Goal: Task Accomplishment & Management: Manage account settings

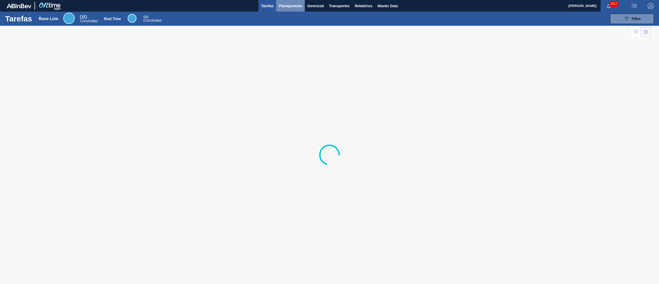
click at [296, 10] on button "Planejamento" at bounding box center [290, 6] width 29 height 12
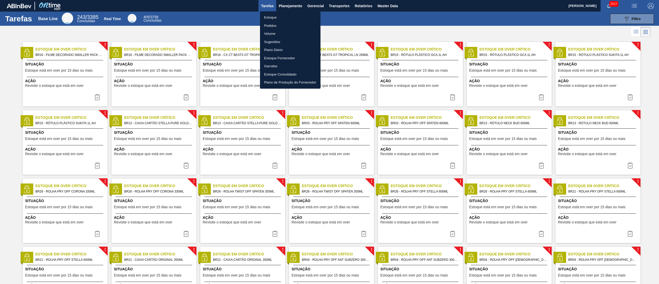
click at [272, 15] on li "Estoque" at bounding box center [290, 17] width 60 height 8
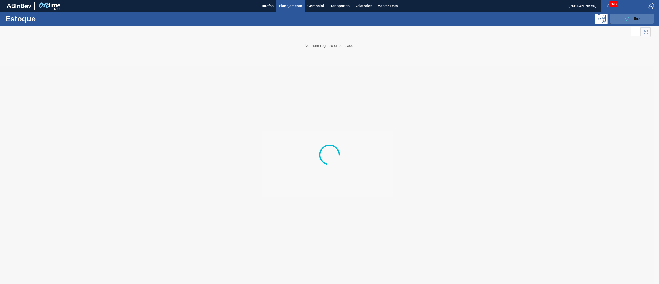
click at [635, 22] on button "089F7B8B-B2A5-4AFE-B5C0-19BA573D28AC Filtro" at bounding box center [632, 19] width 44 height 10
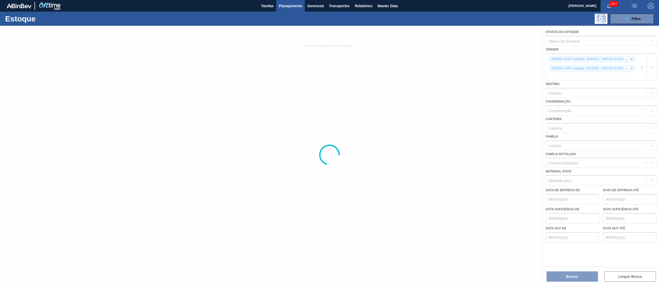
click at [640, 66] on div at bounding box center [329, 155] width 659 height 258
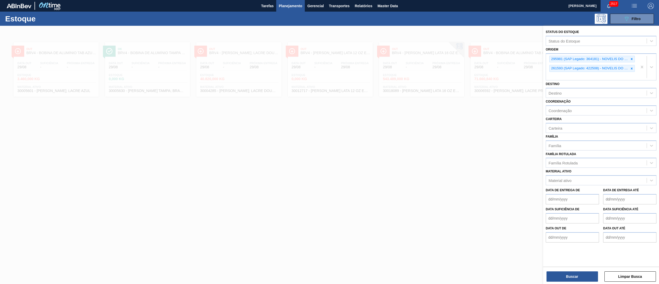
drag, startPoint x: 627, startPoint y: 276, endPoint x: 622, endPoint y: 104, distance: 172.4
click at [622, 104] on div "Status do Estoque Status do Estoque Origem 295981 (SAP Legado: 364181) - NOVELI…" at bounding box center [601, 146] width 116 height 240
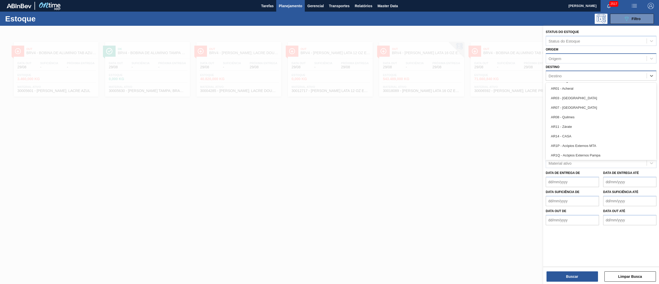
click at [588, 76] on div "Destino" at bounding box center [596, 75] width 101 height 7
type input "brv4"
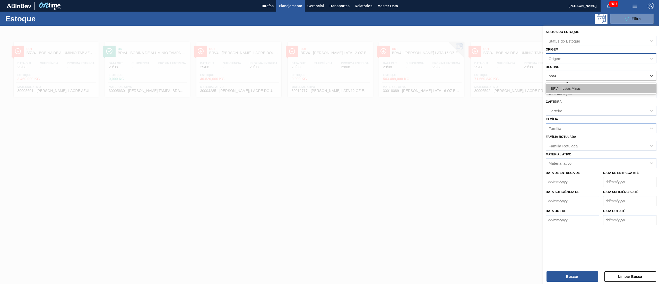
click at [582, 86] on div "BRV4 - Latas Minas" at bounding box center [600, 89] width 111 height 10
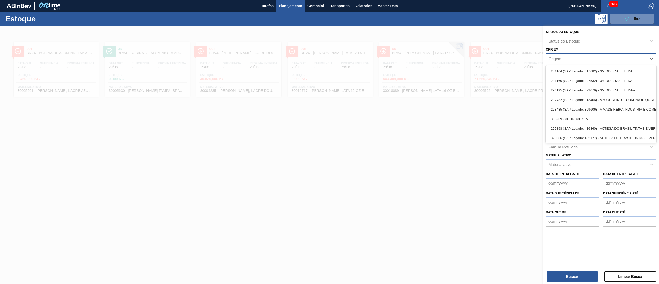
drag, startPoint x: 568, startPoint y: 60, endPoint x: 568, endPoint y: 57, distance: 3.6
click at [568, 59] on div "Origem" at bounding box center [596, 58] width 101 height 7
type input "valfil"
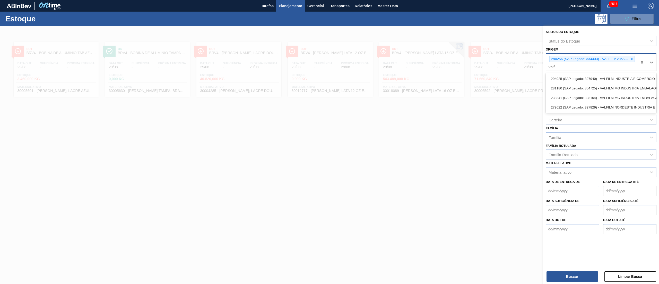
type input "valfil"
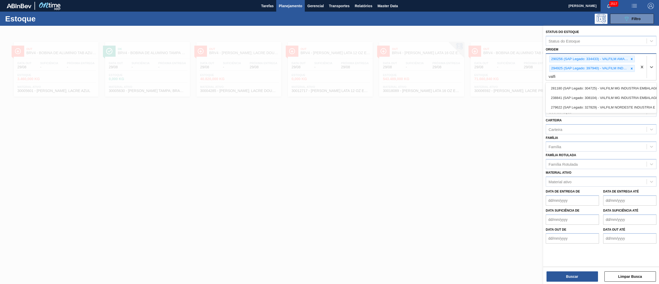
type input "valfil"
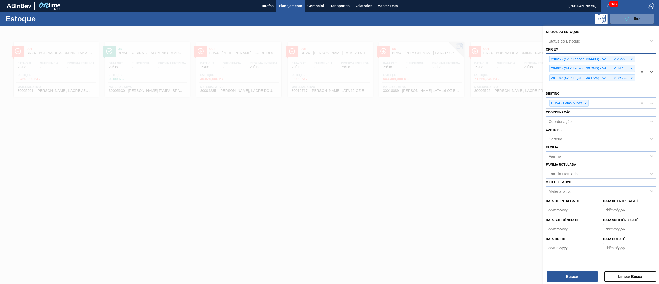
type input "f"
type input "valfil"
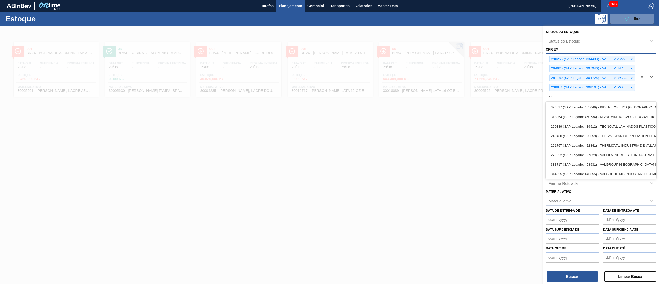
type input "valfi"
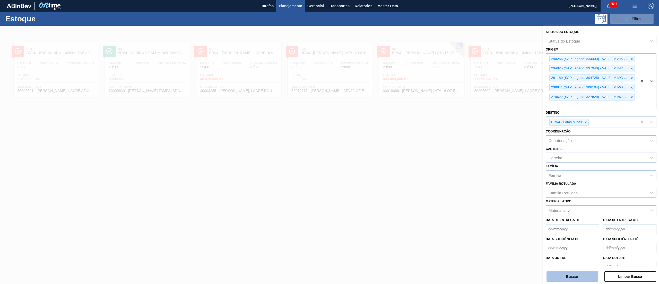
click at [558, 273] on button "Buscar" at bounding box center [571, 276] width 51 height 10
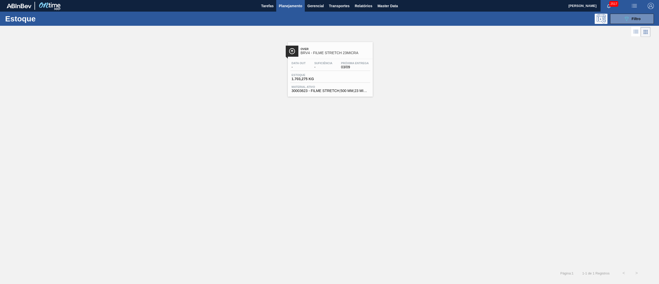
click at [336, 56] on div "Over BRV4 - FILME STRETCH 23MICRA" at bounding box center [335, 51] width 69 height 12
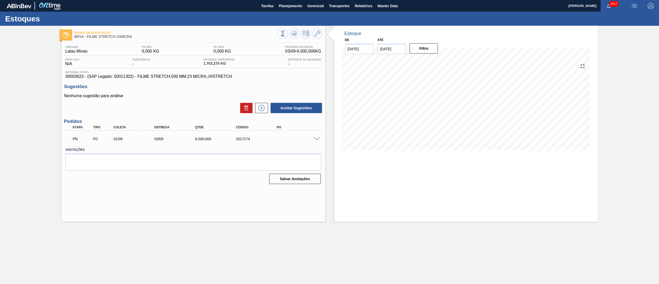
click at [313, 137] on span at bounding box center [316, 139] width 6 height 4
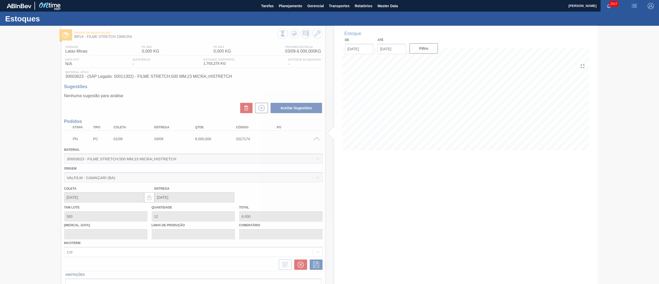
click at [319, 32] on div at bounding box center [329, 155] width 659 height 258
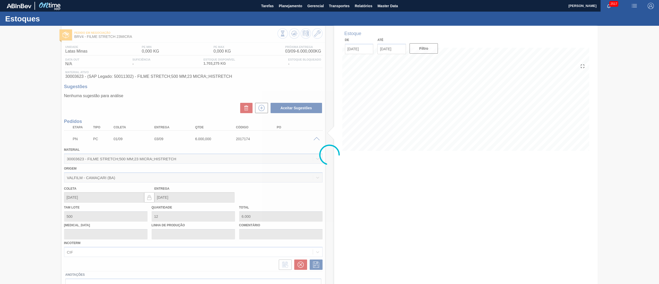
click at [319, 32] on div at bounding box center [329, 155] width 659 height 258
click at [323, 42] on div at bounding box center [329, 155] width 659 height 258
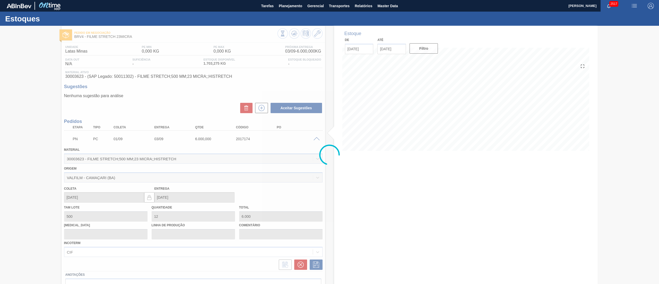
click at [313, 36] on div at bounding box center [329, 155] width 659 height 258
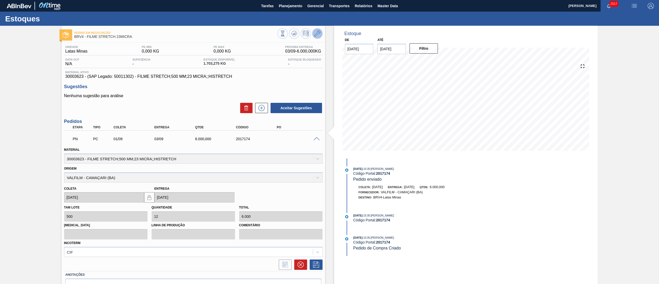
click at [315, 34] on icon at bounding box center [317, 33] width 6 height 6
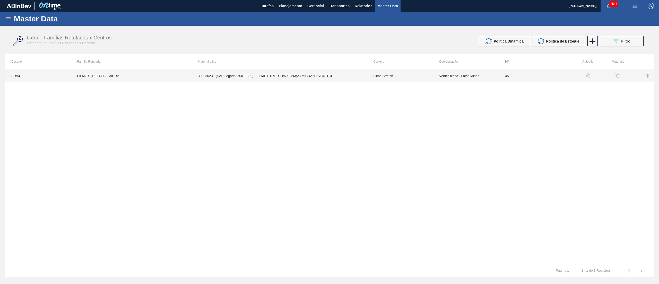
click at [299, 76] on td "30003623 - (SAP Legado: 50011302) - FILME STRETCH;500 MM;23 MICRA;;HISTRETCH" at bounding box center [279, 75] width 175 height 13
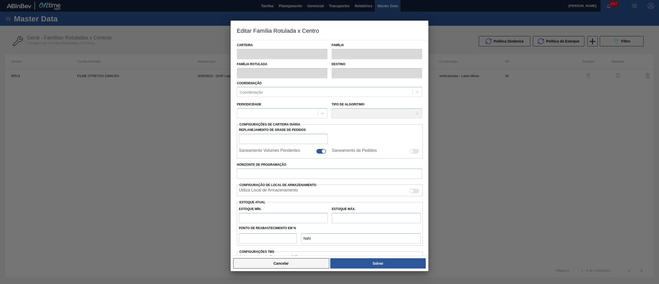
click at [268, 264] on button "Cancelar" at bounding box center [281, 263] width 96 height 10
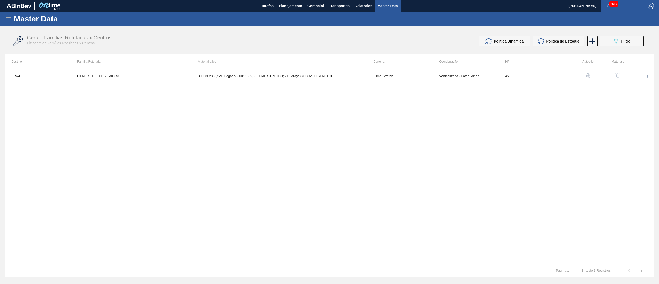
click at [619, 75] on img "button" at bounding box center [617, 75] width 5 height 5
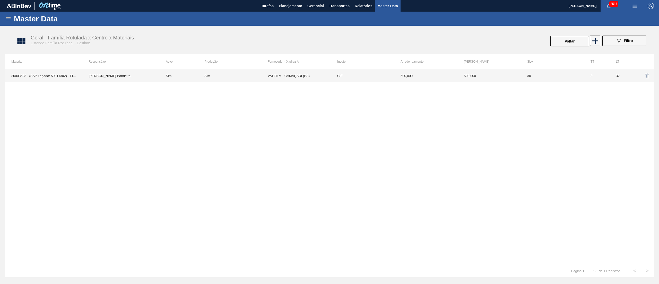
click at [293, 75] on td "VALFILM - CAMAÇARI (BA)" at bounding box center [299, 75] width 63 height 13
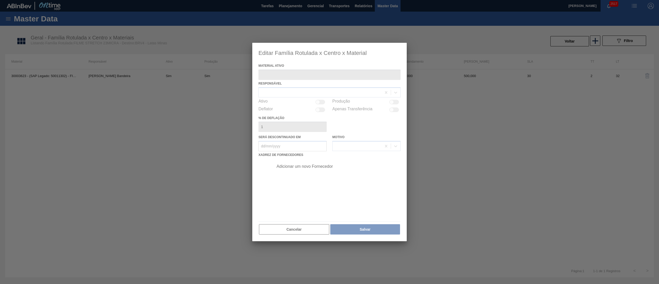
type ativo "30003623 - (SAP Legado: 50011302) - FILME STRETCH;500 MM;23 MICRA;;HISTRETCH"
checkbox input "true"
click at [294, 178] on div at bounding box center [329, 142] width 154 height 198
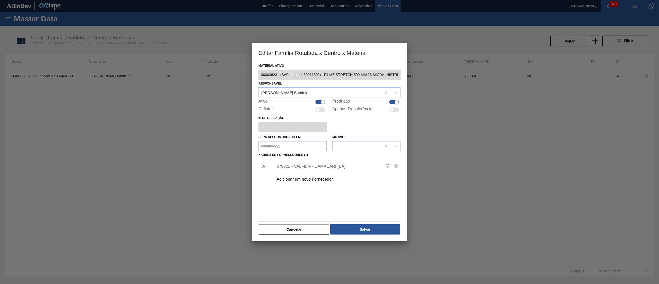
click at [294, 178] on div "Adicionar um novo Fornecedor" at bounding box center [326, 179] width 101 height 5
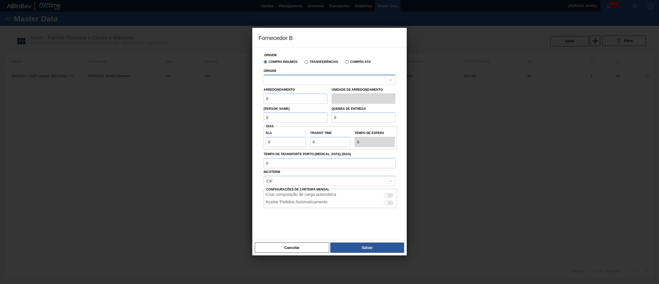
click at [304, 75] on div at bounding box center [329, 80] width 132 height 10
click at [309, 91] on div "314025 - VALFILM - RESENDE (RJ)" at bounding box center [329, 93] width 132 height 10
drag, startPoint x: 283, startPoint y: 104, endPoint x: 277, endPoint y: 101, distance: 6.6
click at [277, 101] on input "0" at bounding box center [295, 98] width 64 height 10
drag, startPoint x: 277, startPoint y: 101, endPoint x: 128, endPoint y: 96, distance: 148.8
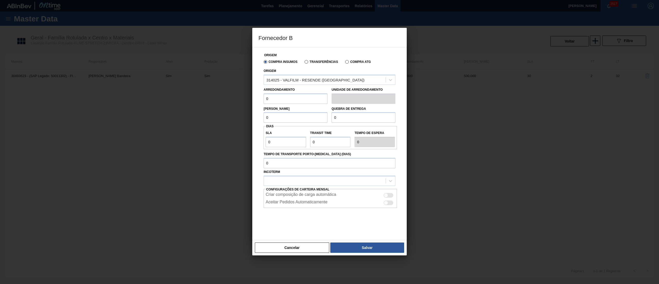
click at [128, 96] on div "Fornecedor B Origem Compra Insumos Transferências Compra ATG Origem 314025 - VA…" at bounding box center [329, 142] width 659 height 284
type input "1.000"
drag, startPoint x: 288, startPoint y: 116, endPoint x: 122, endPoint y: 94, distance: 167.4
click at [122, 94] on div "Fornecedor B Origem Compra Insumos Transferências Compra ATG Origem 314025 - VA…" at bounding box center [329, 142] width 659 height 284
type input "1.000"
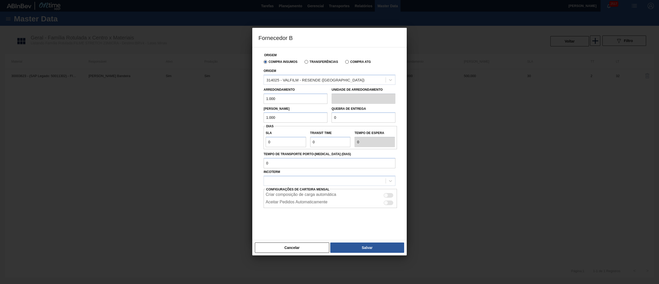
drag, startPoint x: 337, startPoint y: 116, endPoint x: 240, endPoint y: 103, distance: 97.8
click at [240, 103] on div "Fornecedor B Origem Compra Insumos Transferências Compra ATG Origem 314025 - VA…" at bounding box center [329, 142] width 659 height 284
type input "1.000"
drag, startPoint x: 275, startPoint y: 142, endPoint x: 184, endPoint y: 133, distance: 92.0
click at [184, 133] on div "Fornecedor B Origem Compra Insumos Transferências Compra ATG Origem 314025 - VA…" at bounding box center [329, 142] width 659 height 284
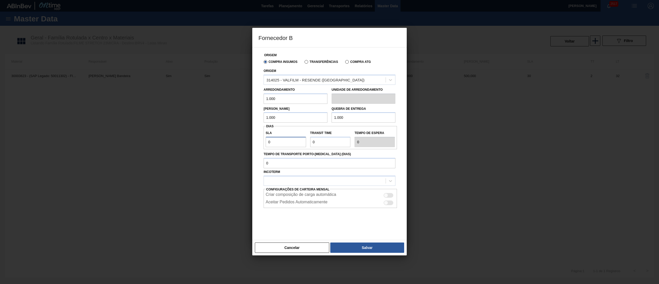
type input "2"
type input "1"
type input "3"
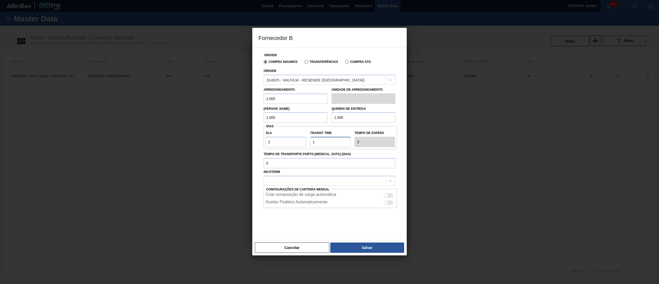
type input "1"
drag, startPoint x: 303, startPoint y: 142, endPoint x: 207, endPoint y: 142, distance: 95.2
click at [207, 142] on div "Fornecedor B Origem Compra Insumos Transferências Compra ATG Origem 314025 - VA…" at bounding box center [329, 142] width 659 height 284
type input "21"
type input "22"
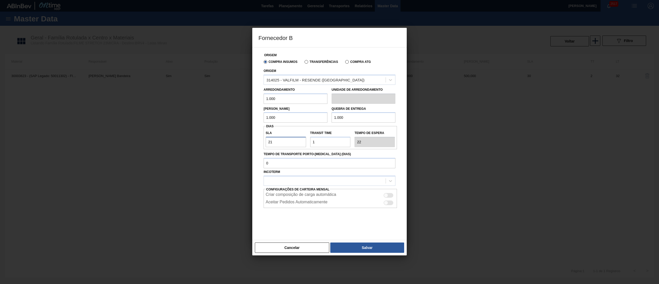
type input "2"
type input "3"
type input "NaN"
type input "1"
type input "2"
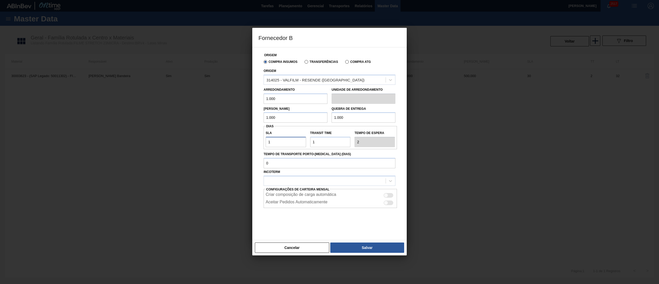
type input "1"
click at [304, 187] on div "Configurações de Carteira Mensal Criar composição de carga automática Aceitar P…" at bounding box center [329, 196] width 132 height 22
click at [299, 183] on div at bounding box center [325, 180] width 122 height 7
click at [290, 196] on div "CIF" at bounding box center [329, 194] width 132 height 10
click at [363, 248] on button "Salvar" at bounding box center [367, 247] width 74 height 10
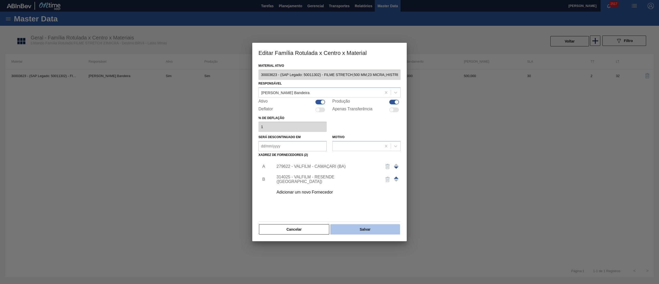
click at [357, 231] on button "Salvar" at bounding box center [365, 229] width 70 height 10
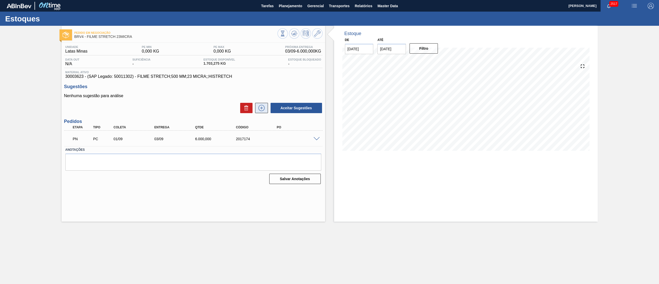
click at [263, 108] on icon at bounding box center [261, 108] width 8 height 6
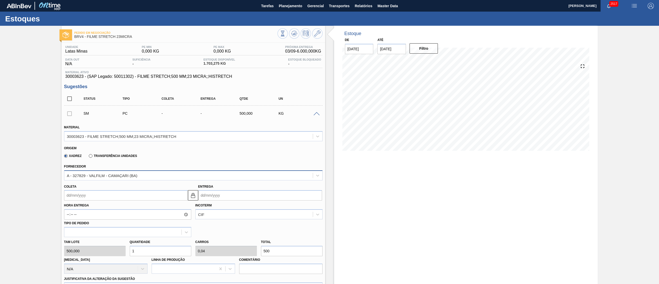
click at [138, 177] on div "A - 327829 - VALFILM - CAMAÇARI (BA)" at bounding box center [188, 174] width 248 height 7
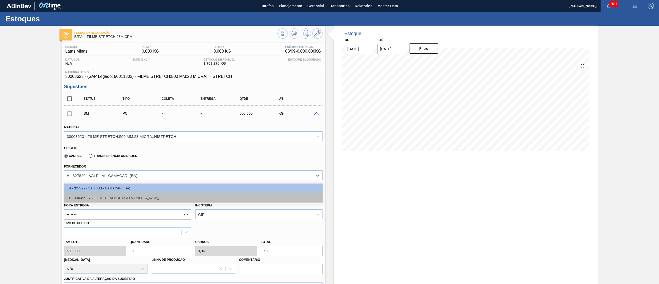
click at [113, 200] on div "B - 446355 - VALFILM - RESENDE (RJ)" at bounding box center [193, 198] width 258 height 10
type input "1.000,000"
type input "0,5"
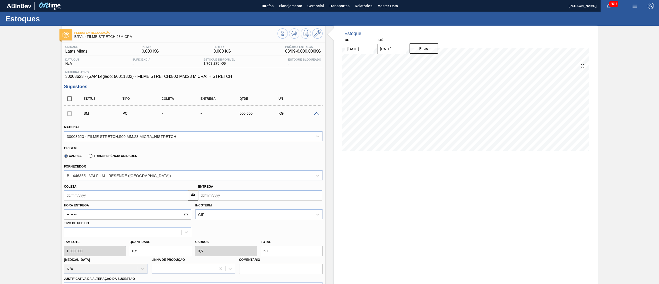
drag, startPoint x: 279, startPoint y: 250, endPoint x: 191, endPoint y: 244, distance: 87.7
click at [194, 244] on div "Tam lote 1.000,000 Quantidade 0,5 Carros 0,5 Total 500 Doca N/A Linha de Produç…" at bounding box center [193, 255] width 262 height 37
type input "0,006"
type input "6"
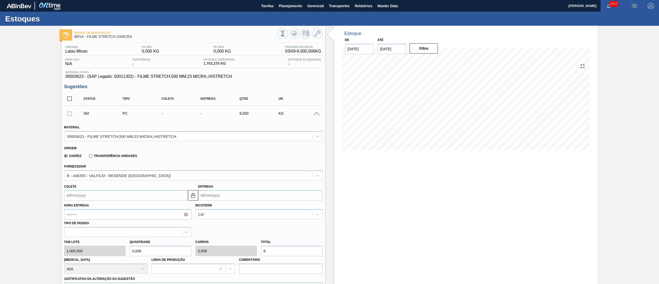
type input "0,06"
type input "60"
type input "0,6"
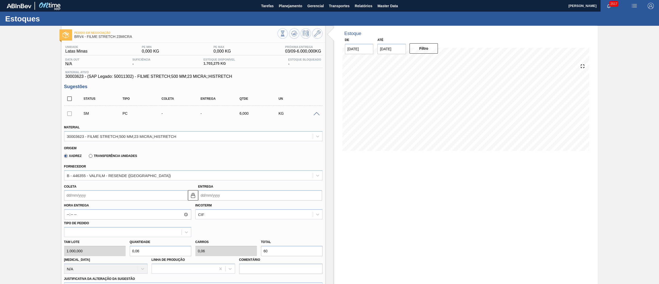
type input "600"
type input "6"
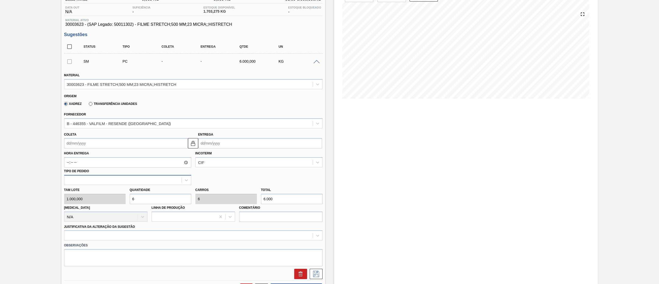
scroll to position [103, 0]
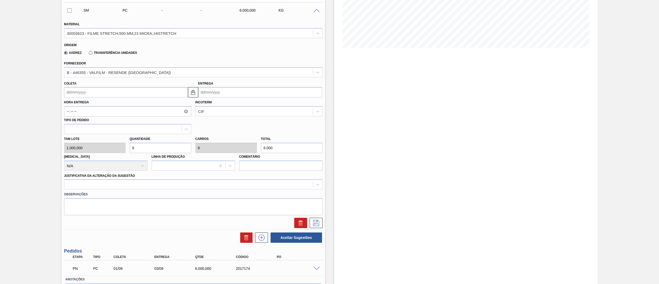
type input "6.000"
drag, startPoint x: 73, startPoint y: 102, endPoint x: 71, endPoint y: 92, distance: 9.5
click at [73, 99] on label "Hora Entrega" at bounding box center [127, 102] width 127 height 7
click at [71, 92] on input "Coleta" at bounding box center [126, 92] width 124 height 10
click at [79, 163] on div "1" at bounding box center [78, 162] width 7 height 7
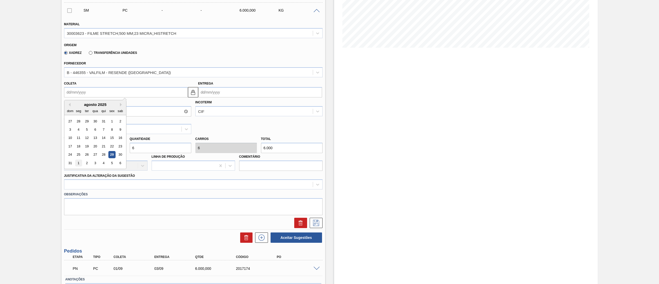
type input "[DATE]"
type input "02/09/2025"
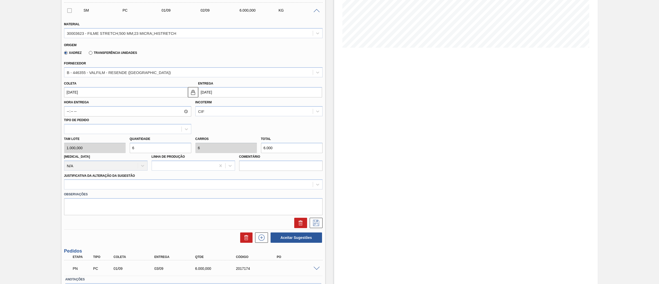
click at [79, 178] on div "Justificativa da Alteração da Sugestão" at bounding box center [193, 180] width 258 height 17
click at [77, 183] on div at bounding box center [188, 184] width 248 height 7
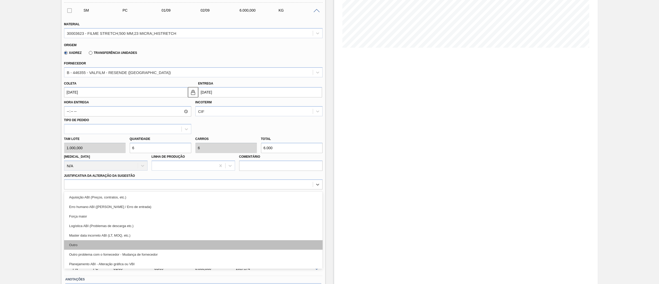
click at [81, 243] on div "Outro" at bounding box center [193, 245] width 258 height 10
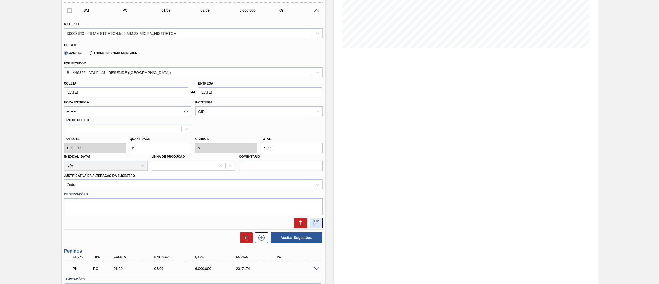
click at [315, 219] on icon at bounding box center [316, 222] width 8 height 6
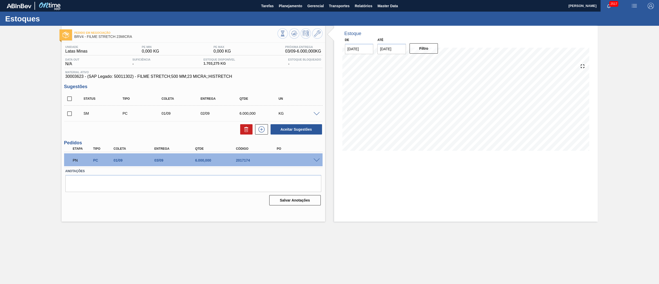
scroll to position [0, 0]
click at [67, 117] on input "checkbox" at bounding box center [69, 113] width 11 height 11
click at [294, 131] on button "Aceitar Sugestões" at bounding box center [295, 129] width 51 height 10
checkbox input "false"
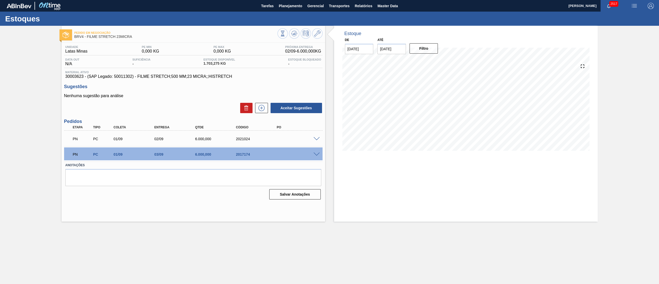
click at [240, 136] on div "PN PC 01/09 02/09 6.000,000 2021024" at bounding box center [191, 138] width 245 height 10
click at [240, 137] on div "2021024" at bounding box center [257, 139] width 47 height 4
click at [316, 155] on span at bounding box center [316, 154] width 6 height 4
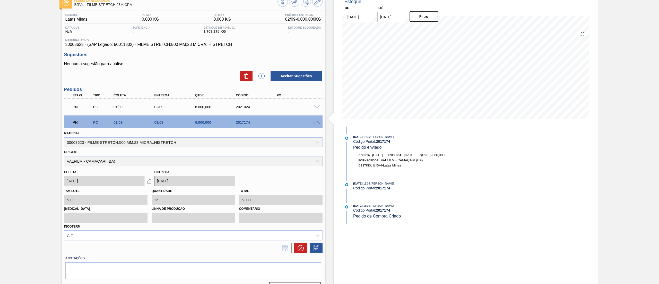
scroll to position [45, 0]
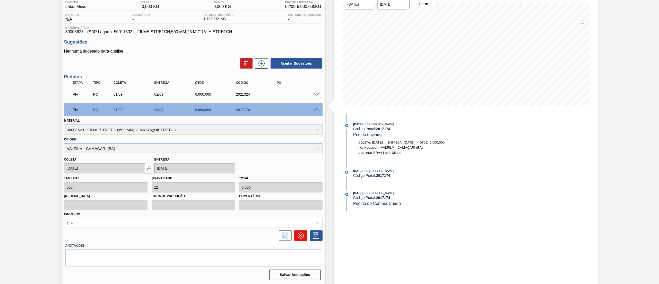
click at [301, 236] on icon at bounding box center [300, 235] width 6 height 6
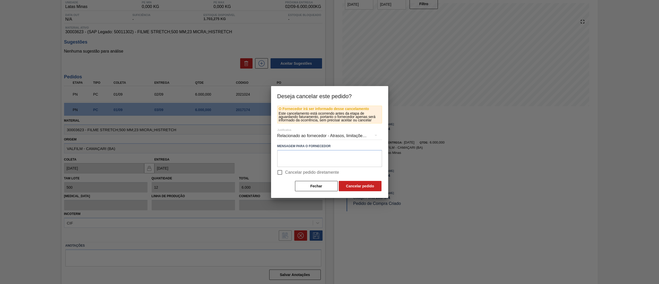
click at [287, 172] on span "Cancelar pedido diretamente" at bounding box center [312, 172] width 54 height 6
click at [285, 172] on input "Cancelar pedido diretamente" at bounding box center [279, 172] width 11 height 11
checkbox input "true"
click at [361, 192] on div "O Fornecedor irá ser informado desse cancelamento Este cancelamento está ocorre…" at bounding box center [329, 151] width 117 height 92
click at [358, 187] on button "Cancelar pedido" at bounding box center [360, 186] width 43 height 10
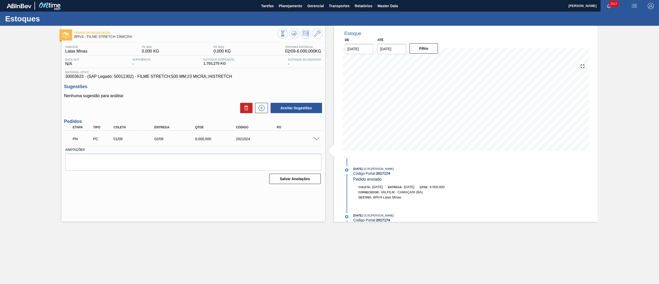
scroll to position [0, 0]
click at [299, 8] on span "Planejamento" at bounding box center [290, 6] width 23 height 6
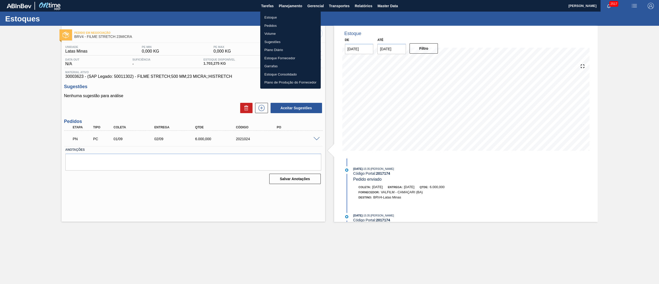
click at [271, 19] on li "Estoque" at bounding box center [290, 17] width 60 height 8
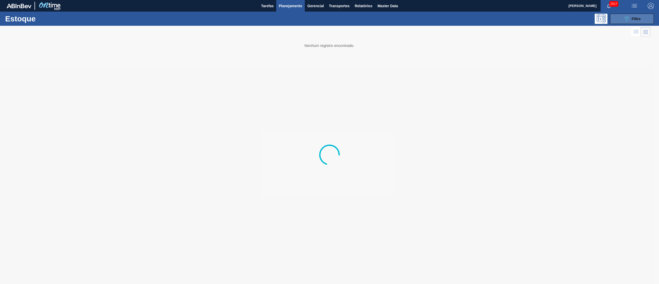
click at [627, 21] on icon "089F7B8B-B2A5-4AFE-B5C0-19BA573D28AC" at bounding box center [626, 19] width 6 height 6
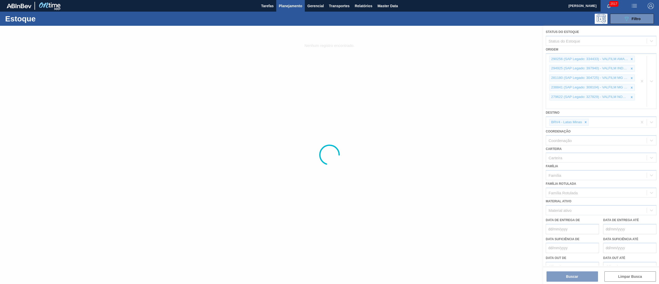
click at [641, 83] on div at bounding box center [329, 155] width 659 height 258
click at [637, 81] on div at bounding box center [329, 155] width 659 height 258
click at [640, 79] on div at bounding box center [329, 155] width 659 height 258
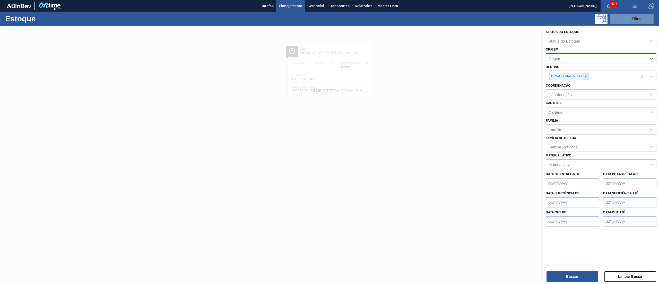
click at [587, 76] on div at bounding box center [585, 76] width 6 height 6
type input "brvb"
click at [575, 84] on div "BRVB - Rótulos" at bounding box center [600, 89] width 111 height 10
click at [568, 58] on div "Origem" at bounding box center [596, 58] width 101 height 7
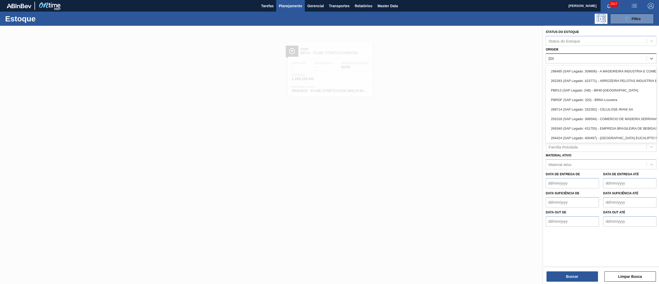
type input "irani"
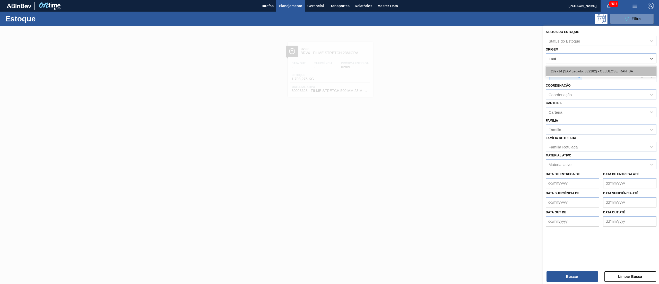
click at [577, 68] on div "289714 (SAP Legado: 332282) - CELULOSE IRANI SA" at bounding box center [600, 71] width 111 height 10
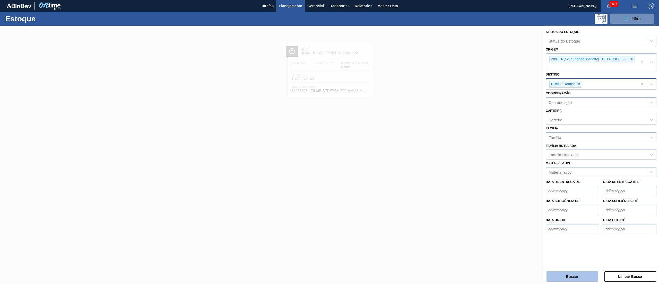
click at [569, 278] on button "Buscar" at bounding box center [571, 276] width 51 height 10
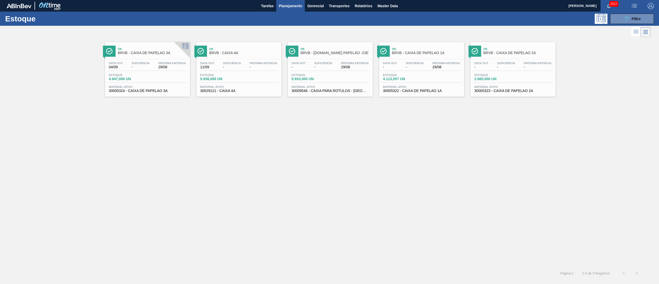
click at [337, 80] on div "Estoque 5.933,000 UN" at bounding box center [330, 77] width 80 height 9
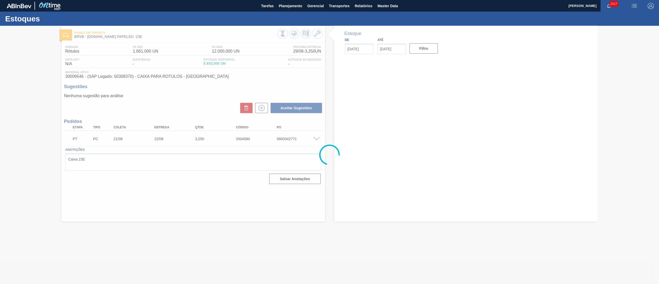
click at [315, 140] on div at bounding box center [329, 155] width 659 height 258
click at [314, 139] on div at bounding box center [329, 155] width 659 height 258
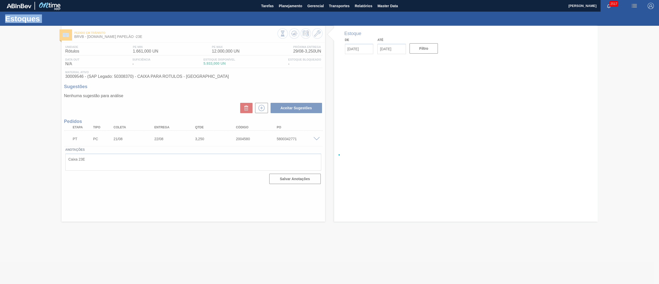
click at [314, 139] on div at bounding box center [329, 155] width 659 height 258
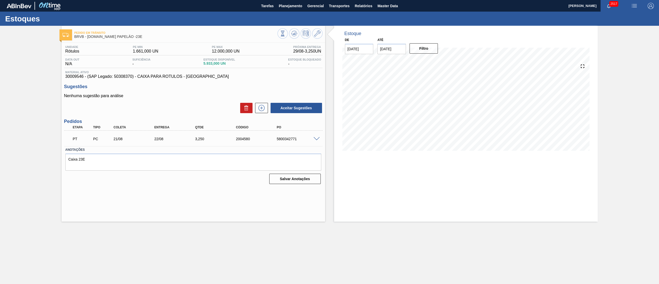
click at [282, 140] on div "5800342771" at bounding box center [298, 139] width 47 height 4
copy div "5800342771"
click at [315, 139] on span at bounding box center [316, 139] width 6 height 4
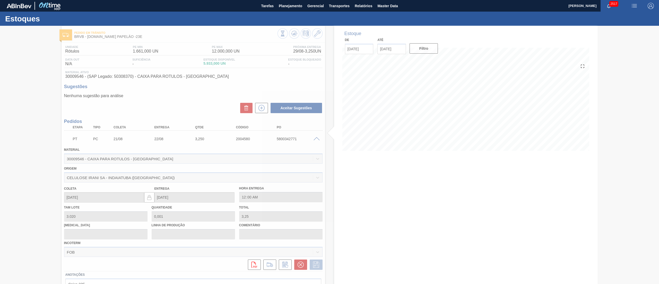
click at [387, 175] on div at bounding box center [329, 155] width 659 height 258
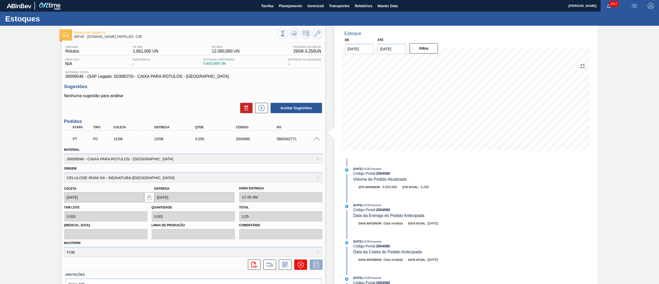
click at [299, 262] on icon at bounding box center [300, 264] width 6 height 6
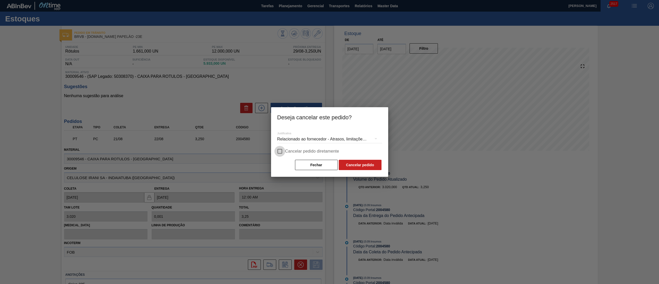
click at [280, 151] on input "Cancelar pedido diretamente" at bounding box center [279, 151] width 11 height 11
checkbox input "true"
drag, startPoint x: 347, startPoint y: 165, endPoint x: 353, endPoint y: 166, distance: 6.6
click at [353, 166] on button "Cancelar pedido" at bounding box center [360, 165] width 43 height 10
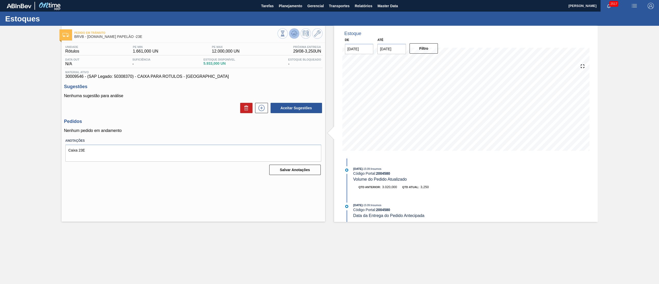
click at [298, 34] on button at bounding box center [294, 33] width 10 height 10
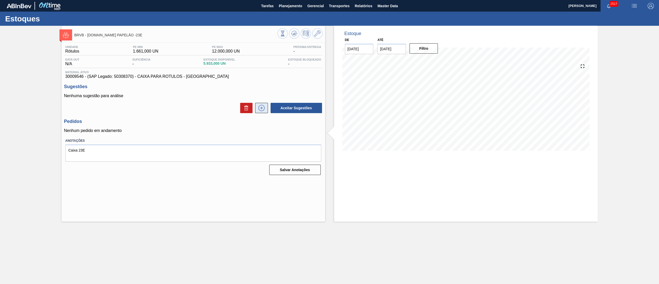
click at [260, 107] on icon at bounding box center [261, 108] width 8 height 6
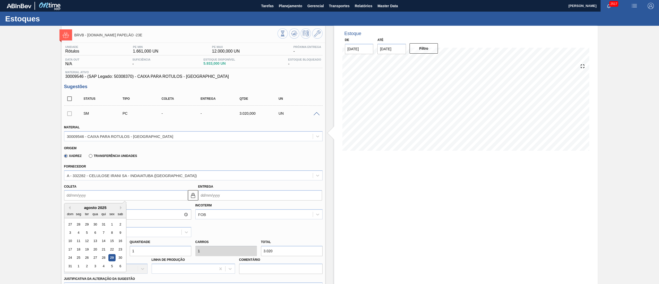
click at [85, 197] on input "Coleta" at bounding box center [126, 195] width 124 height 10
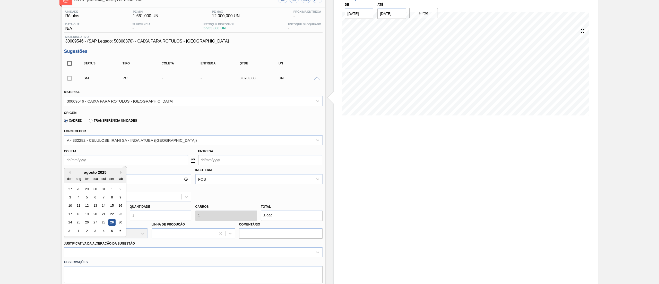
scroll to position [51, 0]
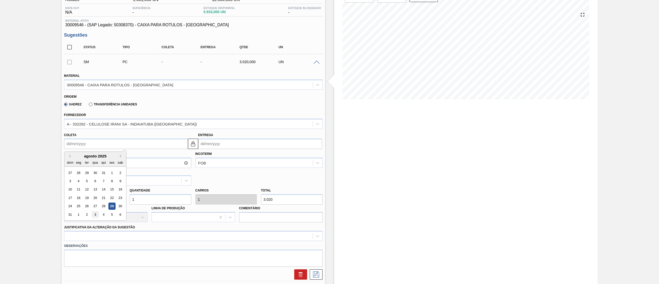
click at [96, 214] on div "3" at bounding box center [95, 214] width 7 height 7
type input "[DATE]"
click at [88, 237] on div at bounding box center [193, 236] width 258 height 10
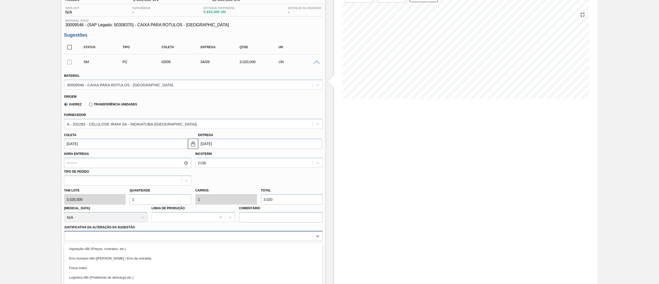
scroll to position [90, 0]
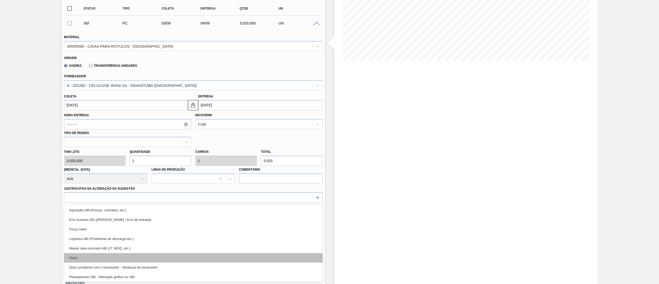
click at [76, 258] on div "Outro" at bounding box center [193, 258] width 258 height 10
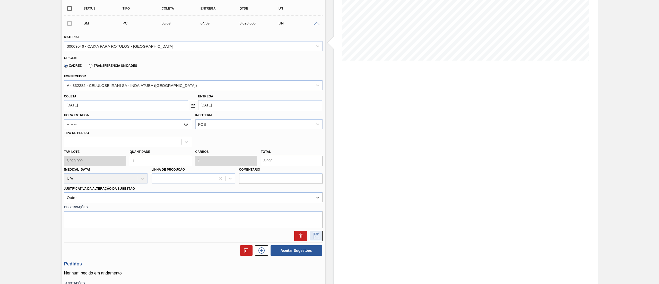
click at [313, 234] on icon at bounding box center [316, 235] width 8 height 6
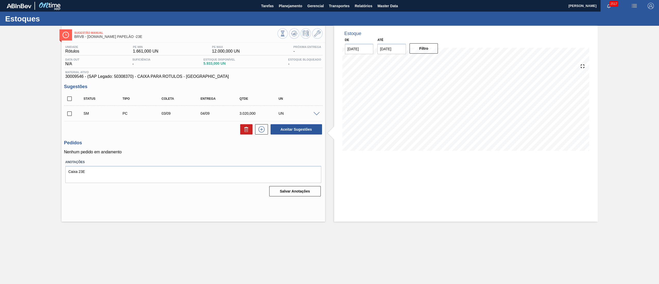
scroll to position [0, 0]
click at [67, 116] on input "checkbox" at bounding box center [69, 113] width 11 height 11
click at [288, 133] on button "Aceitar Sugestões" at bounding box center [295, 129] width 51 height 10
checkbox input "false"
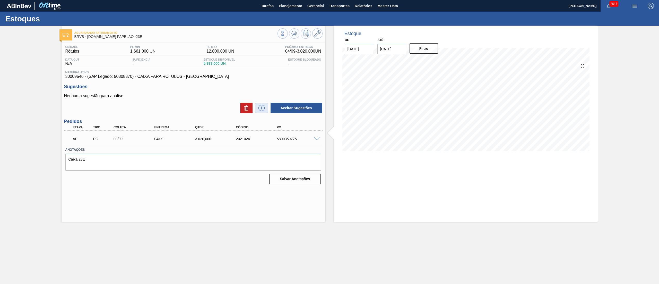
click at [260, 106] on icon at bounding box center [261, 108] width 6 height 6
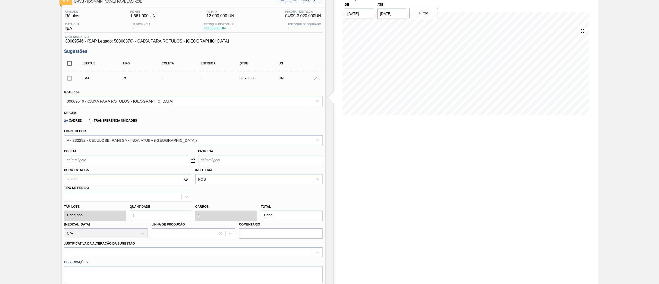
scroll to position [51, 0]
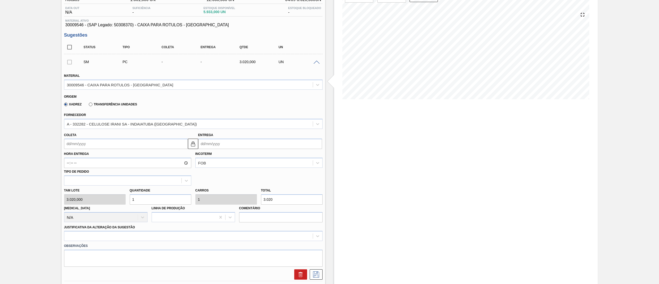
click at [104, 152] on label "Hora Entrega" at bounding box center [127, 153] width 127 height 7
click at [104, 157] on input "Hora Entrega" at bounding box center [127, 162] width 127 height 10
click at [100, 149] on input "Coleta" at bounding box center [126, 143] width 124 height 10
click at [206, 148] on input "Entrega" at bounding box center [260, 143] width 124 height 10
click at [209, 198] on div "18" at bounding box center [212, 197] width 7 height 7
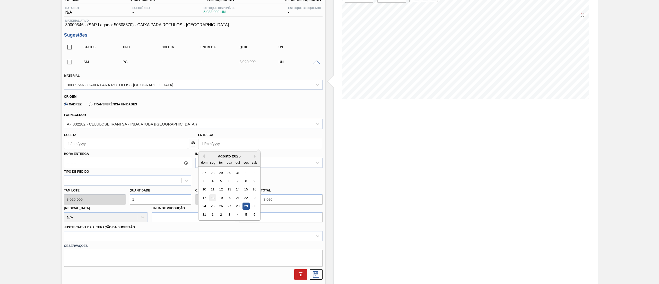
type input "17/08/2025"
type input "18/08/2025"
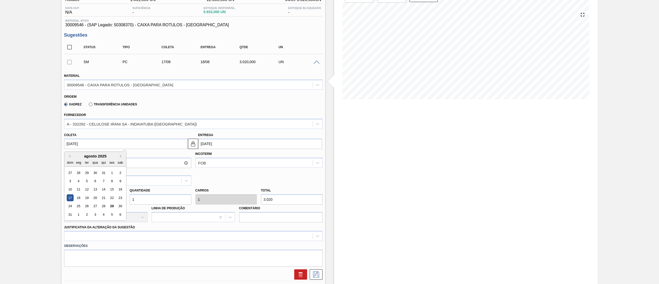
click at [107, 139] on input "17/08/2025" at bounding box center [126, 143] width 124 height 10
click at [106, 189] on div "14" at bounding box center [103, 189] width 7 height 7
type input "14/08/2025"
type input "15/08/2025"
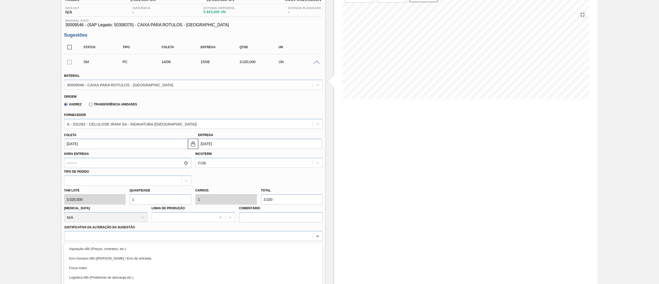
drag, startPoint x: 96, startPoint y: 232, endPoint x: 74, endPoint y: 254, distance: 30.6
click at [95, 233] on div "option Força maior focused, 3 of 18. 18 results available. Use Up and Down to c…" at bounding box center [193, 236] width 258 height 10
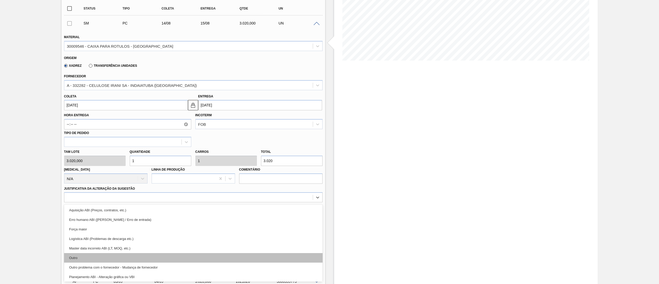
click at [74, 254] on div "Outro" at bounding box center [193, 258] width 258 height 10
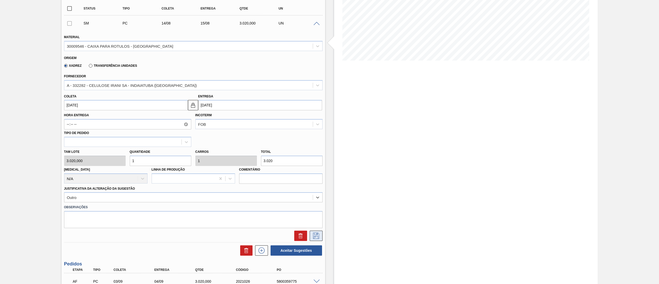
click at [313, 232] on icon at bounding box center [316, 235] width 6 height 6
click at [72, 104] on input "14/08/2025" at bounding box center [126, 105] width 124 height 10
click at [123, 116] on button "Next Month" at bounding box center [122, 118] width 4 height 4
click at [80, 152] on div "15" at bounding box center [78, 150] width 7 height 7
type input "[DATE]"
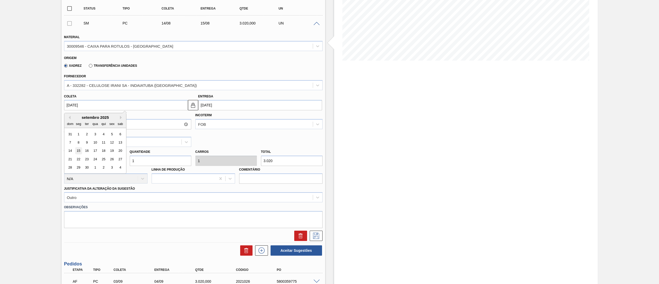
type input "[DATE]"
click at [317, 236] on icon at bounding box center [316, 235] width 8 height 6
click at [70, 24] on input "checkbox" at bounding box center [69, 23] width 11 height 11
checkbox input "true"
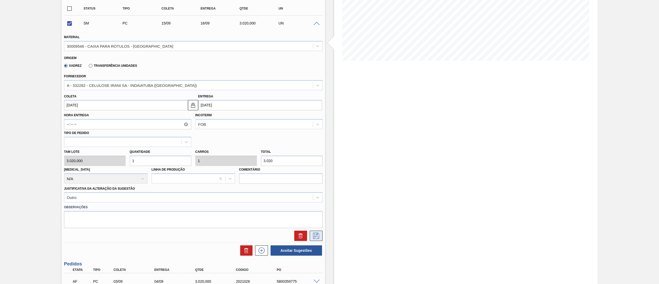
click at [314, 237] on icon at bounding box center [315, 235] width 3 height 4
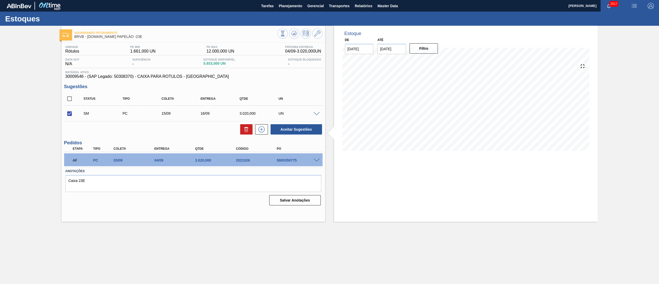
scroll to position [0, 0]
click at [258, 129] on icon at bounding box center [261, 129] width 6 height 6
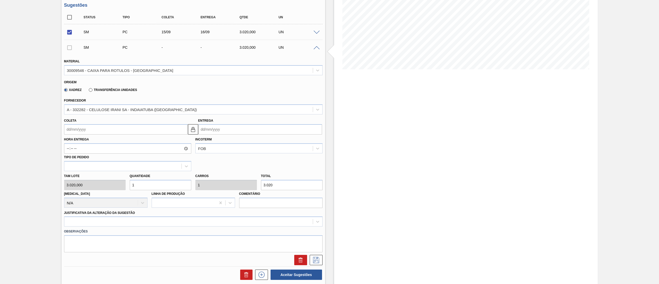
scroll to position [103, 0]
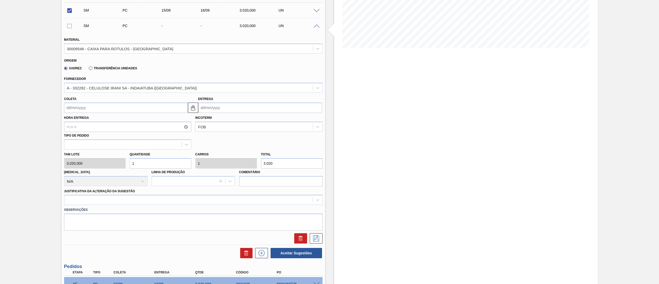
click at [70, 25] on div at bounding box center [69, 26] width 11 height 10
click at [84, 107] on input "Coleta" at bounding box center [126, 107] width 124 height 10
click at [119, 120] on div "agosto 2025" at bounding box center [95, 120] width 62 height 4
click at [121, 121] on button "Next Month" at bounding box center [122, 120] width 4 height 4
click at [80, 168] on div "29" at bounding box center [78, 169] width 7 height 7
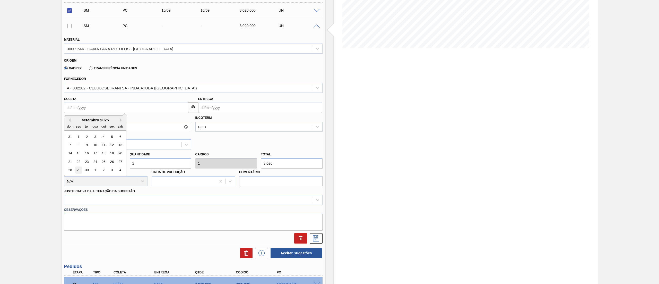
type input "[DATE]"
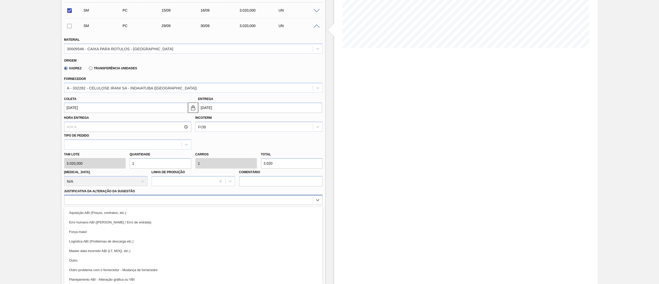
scroll to position [105, 0]
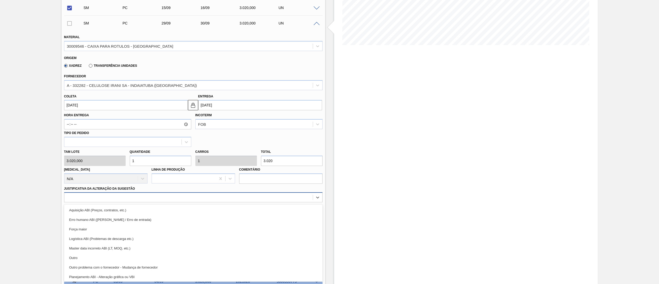
click at [109, 196] on div at bounding box center [188, 196] width 248 height 7
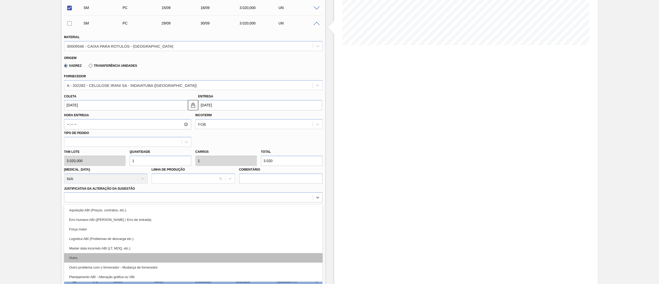
click at [81, 262] on div "Outro" at bounding box center [193, 258] width 258 height 10
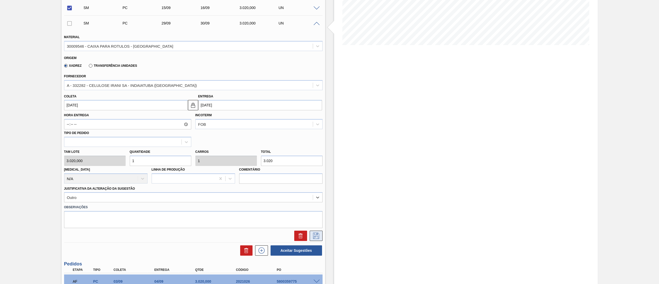
click at [312, 235] on icon at bounding box center [316, 235] width 8 height 6
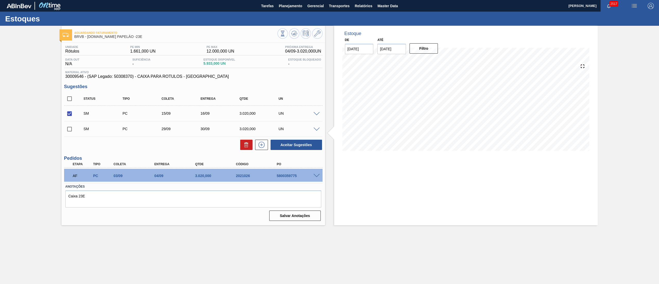
scroll to position [0, 0]
click at [67, 101] on input "checkbox" at bounding box center [69, 98] width 11 height 11
checkbox input "true"
click at [293, 146] on button "Aceitar Sugestões" at bounding box center [295, 144] width 51 height 10
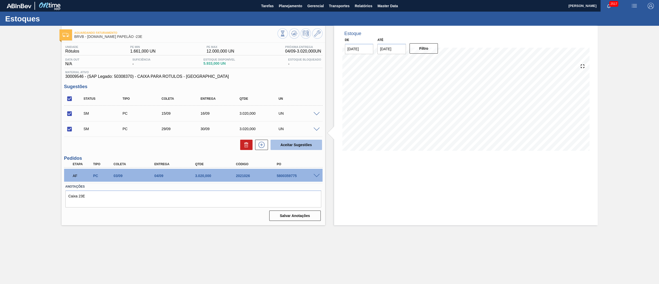
checkbox input "false"
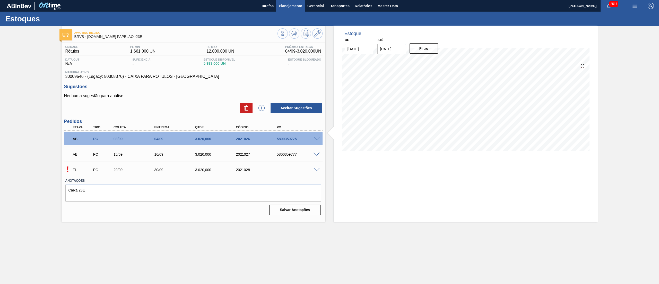
click at [282, 7] on span "Planejamento" at bounding box center [290, 6] width 23 height 6
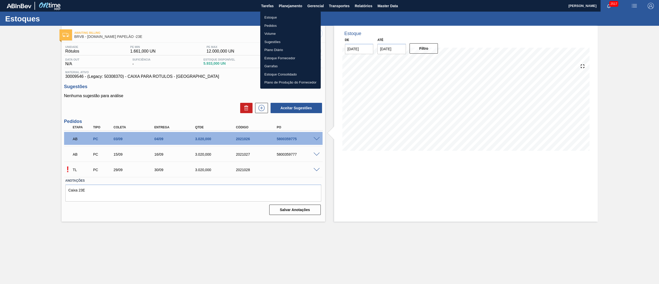
click at [279, 15] on li "Estoque" at bounding box center [290, 17] width 60 height 8
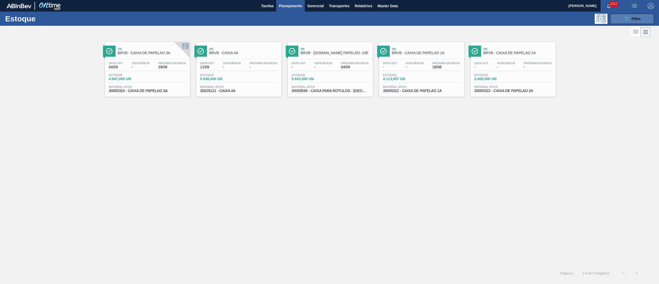
click at [620, 17] on button "089F7B8B-B2A5-4AFE-B5C0-19BA573D28AC Filtro" at bounding box center [632, 19] width 44 height 10
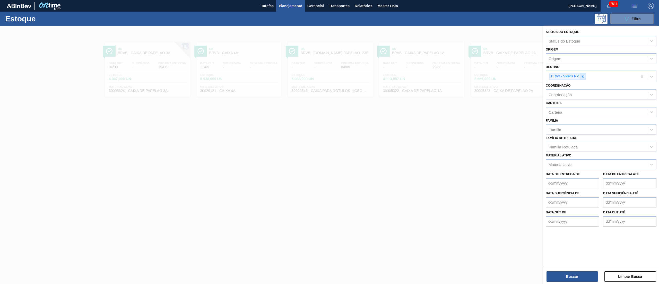
click at [585, 74] on div at bounding box center [583, 76] width 6 height 6
type input "s"
click at [561, 55] on div "Origem" at bounding box center [596, 58] width 101 height 7
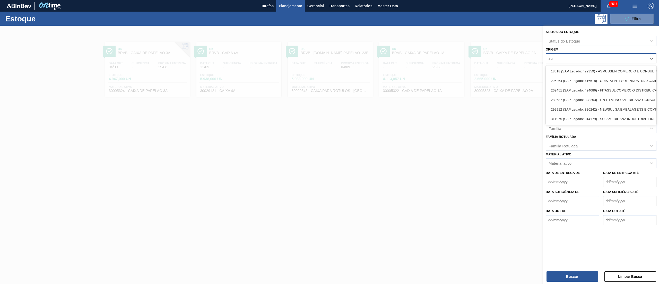
type input "sulam"
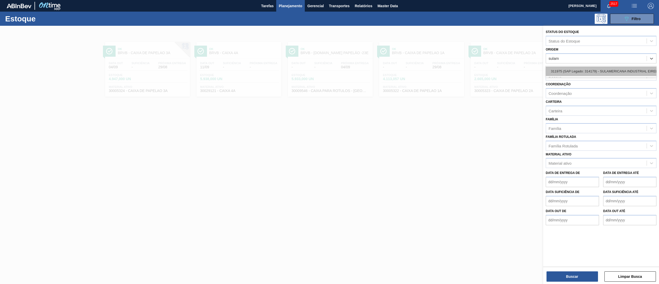
click at [550, 69] on div "311975 (SAP Legado: 314179) - SULAMERICANA INDUSTRIAL EIRELI EM-RECUPERACAO JUD…" at bounding box center [600, 71] width 111 height 10
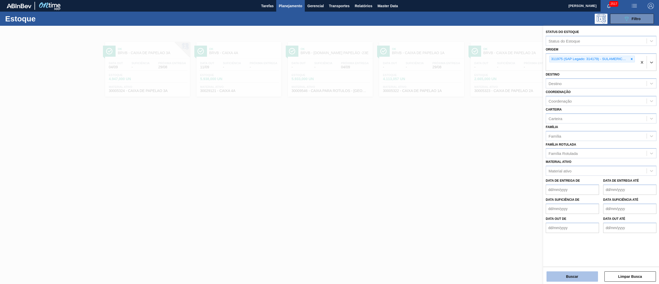
click at [579, 276] on button "Buscar" at bounding box center [571, 276] width 51 height 10
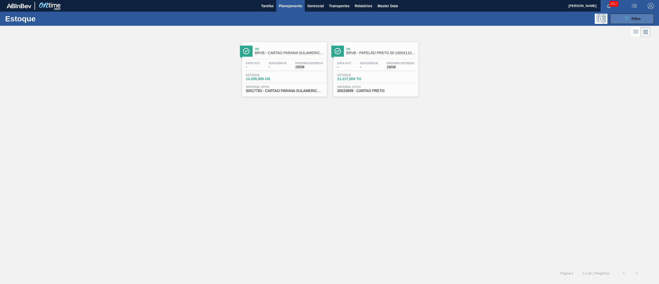
click at [637, 21] on div "089F7B8B-B2A5-4AFE-B5C0-19BA573D28AC Filtro" at bounding box center [631, 19] width 17 height 6
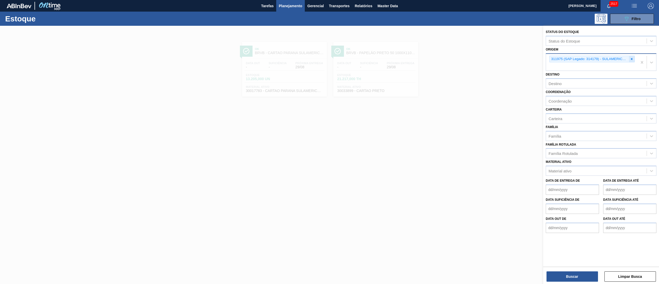
click at [631, 59] on icon at bounding box center [632, 59] width 2 height 2
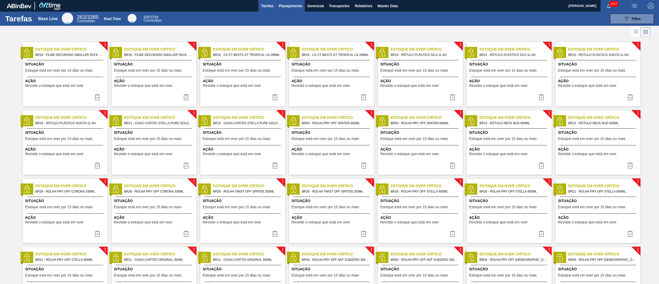
click at [279, 7] on span "Planejamento" at bounding box center [290, 6] width 23 height 6
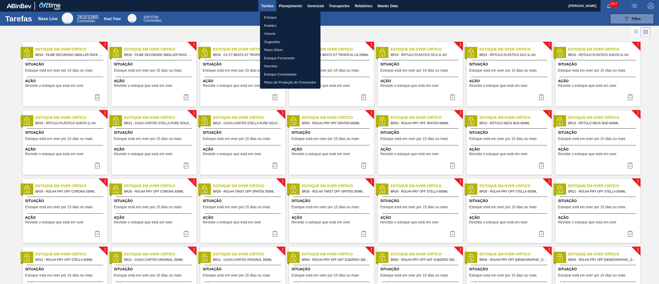
click at [280, 16] on li "Estoque" at bounding box center [290, 17] width 60 height 8
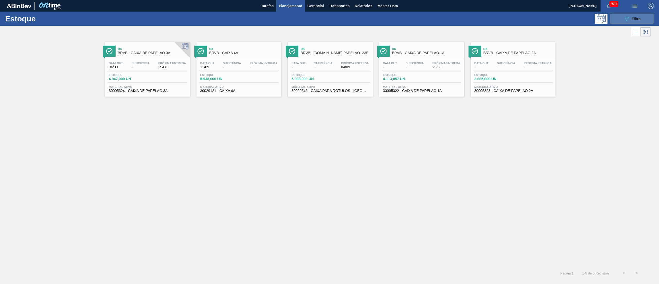
click at [624, 17] on icon "089F7B8B-B2A5-4AFE-B5C0-19BA573D28AC" at bounding box center [626, 19] width 6 height 6
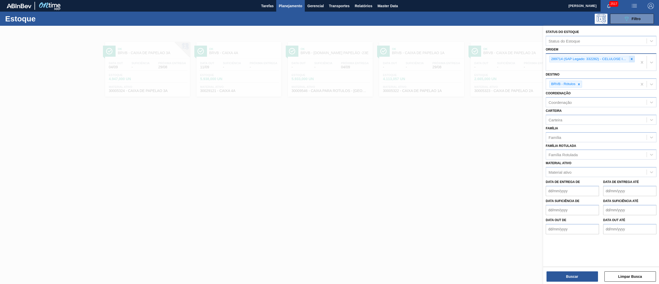
click at [632, 57] on icon at bounding box center [632, 59] width 4 height 4
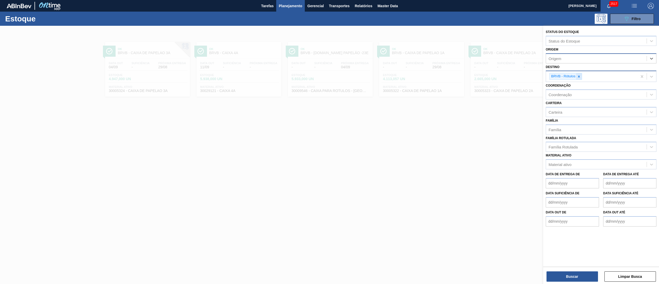
click at [580, 77] on icon at bounding box center [579, 77] width 4 height 4
type input "brv3"
drag, startPoint x: 561, startPoint y: 90, endPoint x: 555, endPoint y: 127, distance: 38.4
click at [561, 89] on div "BRV3 - Vidros Rio" at bounding box center [600, 89] width 111 height 10
click at [554, 278] on button "Buscar" at bounding box center [571, 276] width 51 height 10
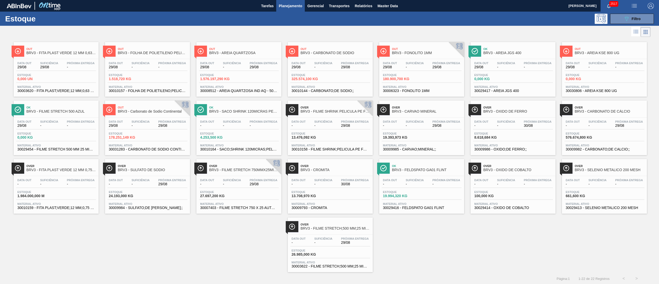
click at [436, 55] on span "BRV3 - FONOLITO 1MM" at bounding box center [426, 53] width 69 height 4
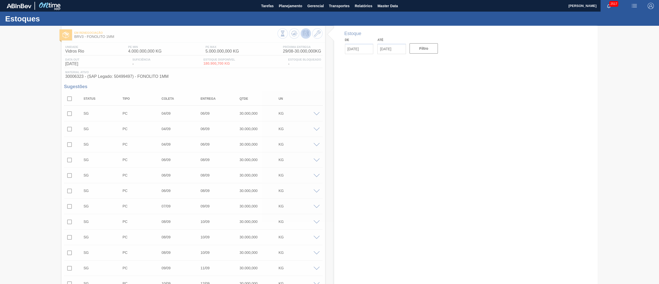
type input "[DATE]"
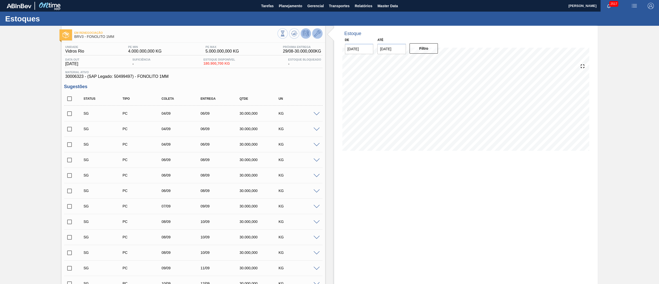
click at [314, 32] on icon at bounding box center [317, 33] width 6 height 6
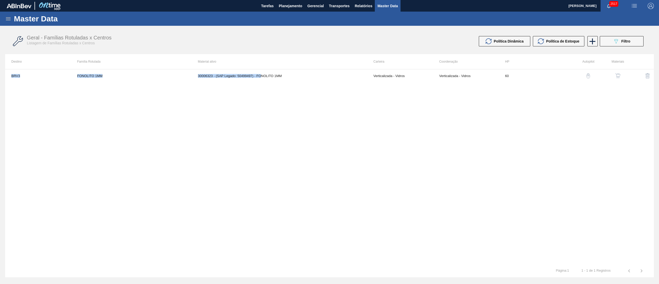
drag, startPoint x: 261, startPoint y: 76, endPoint x: 280, endPoint y: 117, distance: 45.1
click at [280, 117] on div "BRV3 FONOLITO 1MM 30006323 - (SAP Legado: 50499497) - FONOLITO 1MM Verticalizad…" at bounding box center [329, 166] width 648 height 195
click at [290, 119] on div "BRV3 FONOLITO 1MM 30006323 - (SAP Legado: 50499497) - FONOLITO 1MM Verticalizad…" at bounding box center [329, 166] width 648 height 195
click at [616, 75] on img "button" at bounding box center [617, 75] width 5 height 5
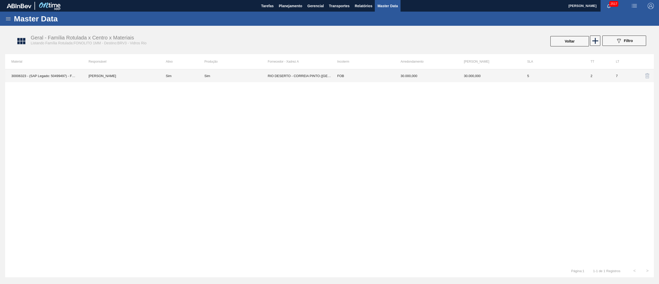
click at [305, 78] on td "RIO DESERTO - CORREIA PINTO ([GEOGRAPHIC_DATA])" at bounding box center [299, 75] width 63 height 13
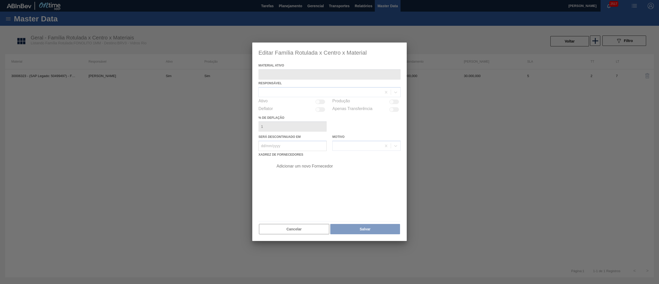
type ativo "30006323 - (SAP Legado: 50499497) - FONOLITO 1MM"
checkbox input "true"
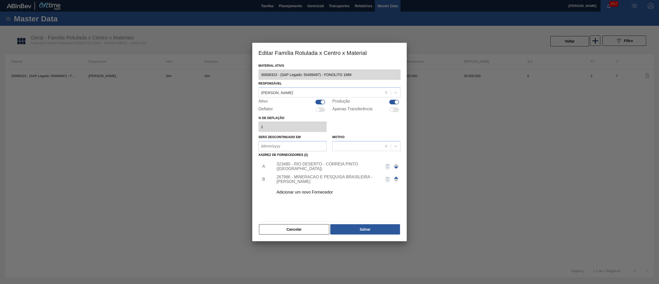
click at [294, 167] on div "323480 - RIO DESERTO - CORREIA PINTO ([GEOGRAPHIC_DATA])" at bounding box center [326, 166] width 101 height 9
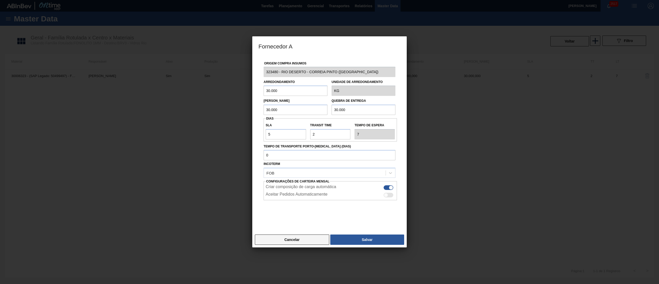
click at [299, 244] on button "Cancelar" at bounding box center [292, 239] width 74 height 10
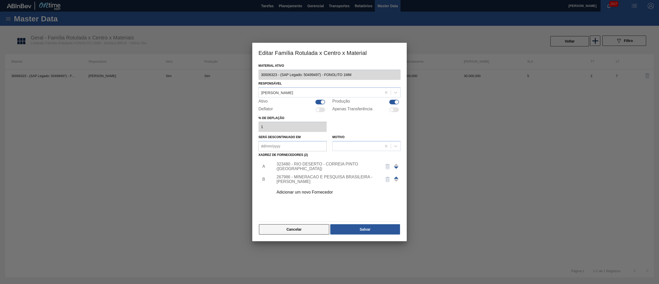
click at [288, 226] on button "Cancelar" at bounding box center [294, 229] width 70 height 10
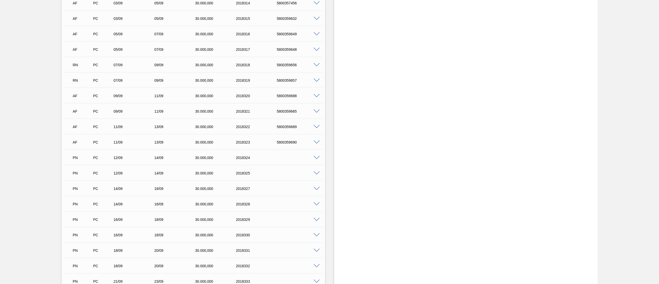
scroll to position [1852, 0]
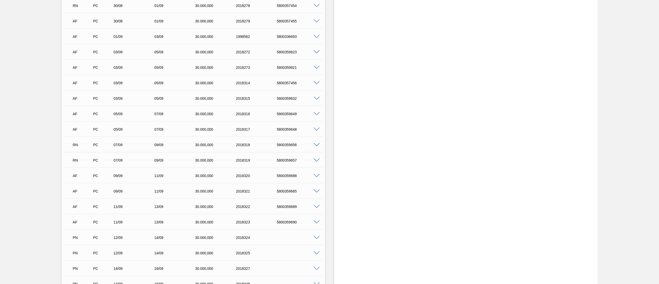
click at [285, 177] on div "5800359688" at bounding box center [298, 175] width 47 height 4
copy div "5800359688"
